Goal: Check status: Check status

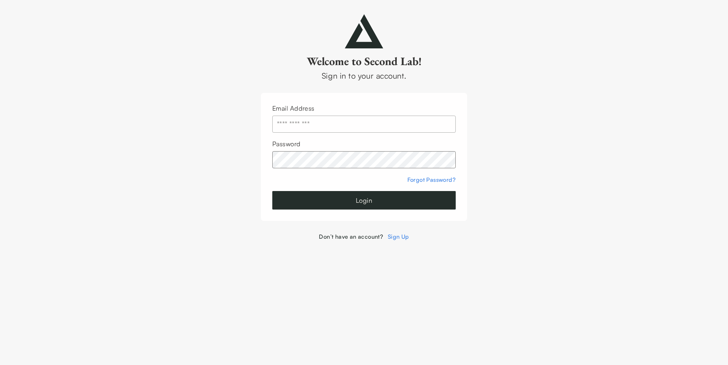
click at [348, 130] on input "text" at bounding box center [363, 123] width 183 height 17
type input "**********"
click at [272, 191] on button "Login" at bounding box center [363, 200] width 183 height 18
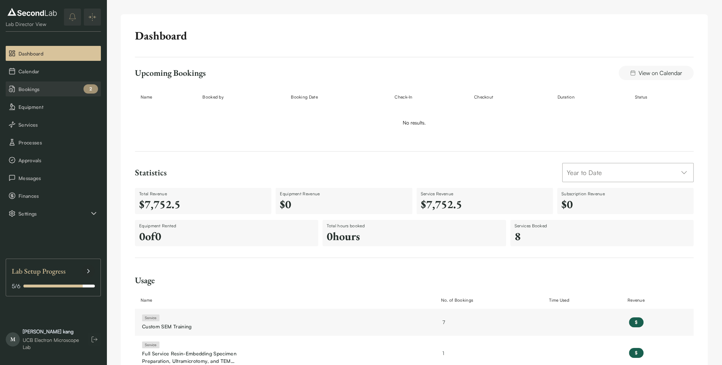
click at [53, 88] on span "Bookings" at bounding box center [58, 88] width 80 height 7
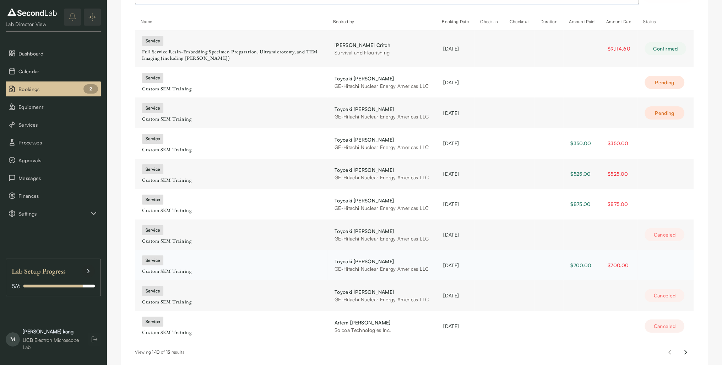
scroll to position [95, 0]
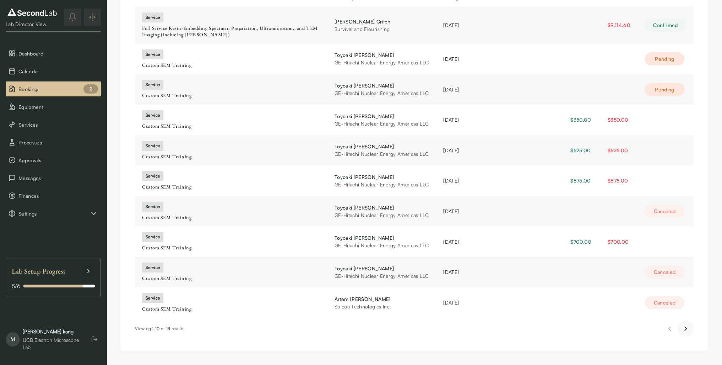
click at [689, 329] on icon "Next page" at bounding box center [685, 328] width 7 height 9
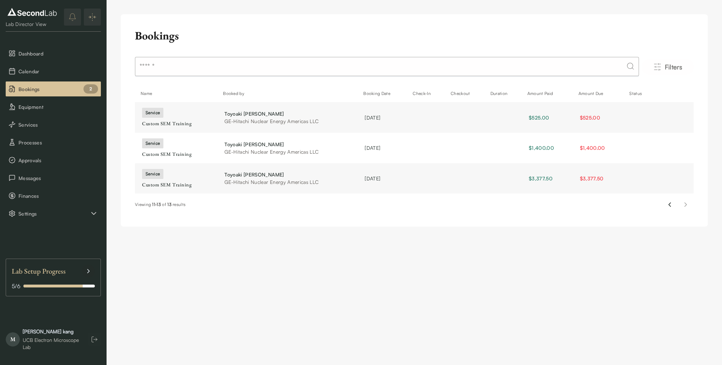
scroll to position [0, 0]
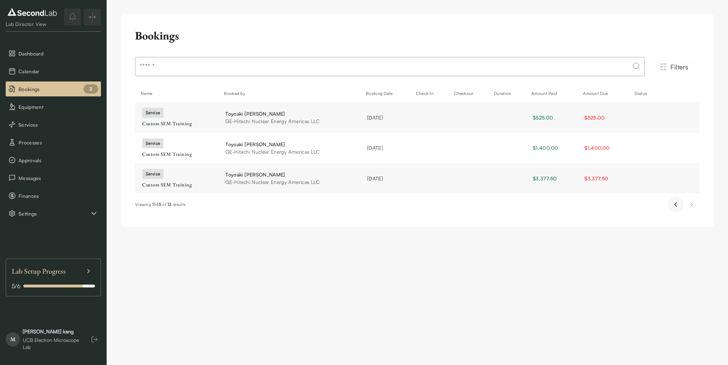
click at [677, 204] on icon "Previous page" at bounding box center [675, 204] width 7 height 9
